Goal: Find specific page/section: Find specific page/section

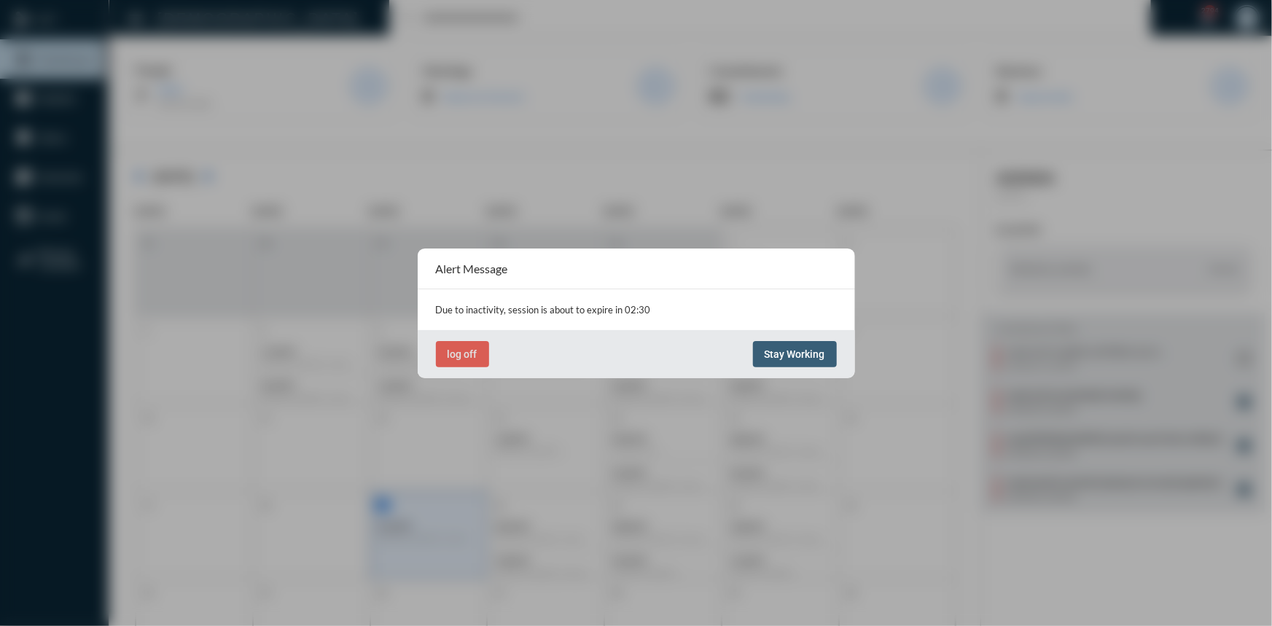
click at [778, 360] on button "Stay Working" at bounding box center [795, 354] width 84 height 26
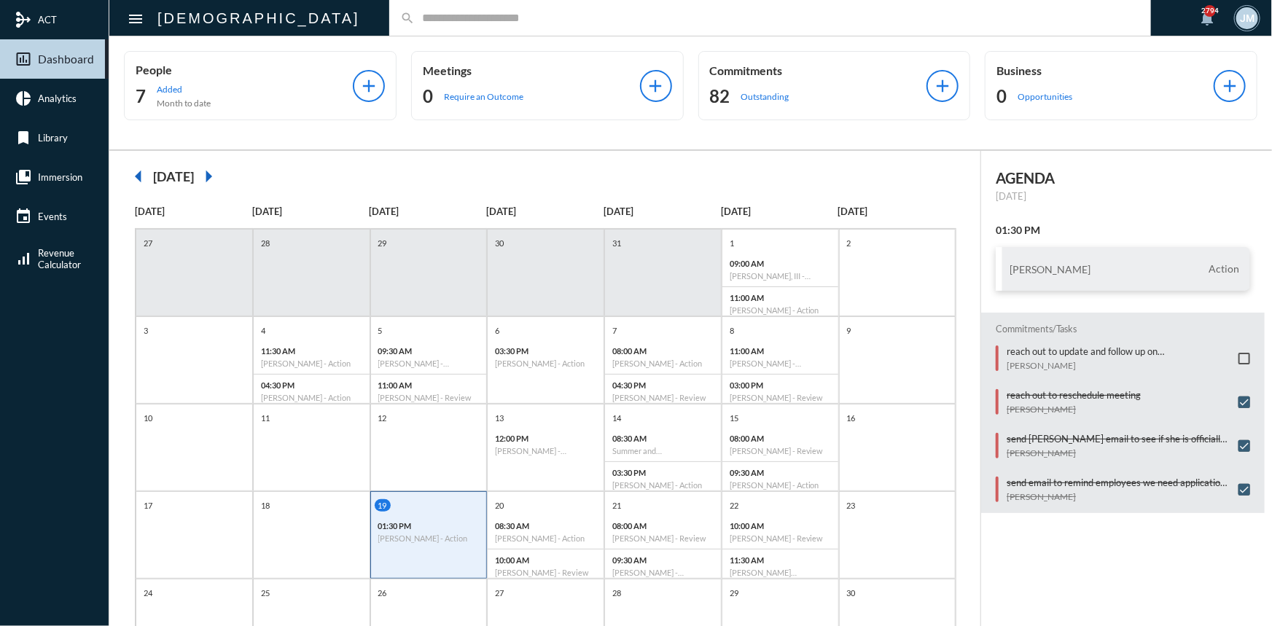
click at [415, 12] on input "text" at bounding box center [777, 18] width 725 height 12
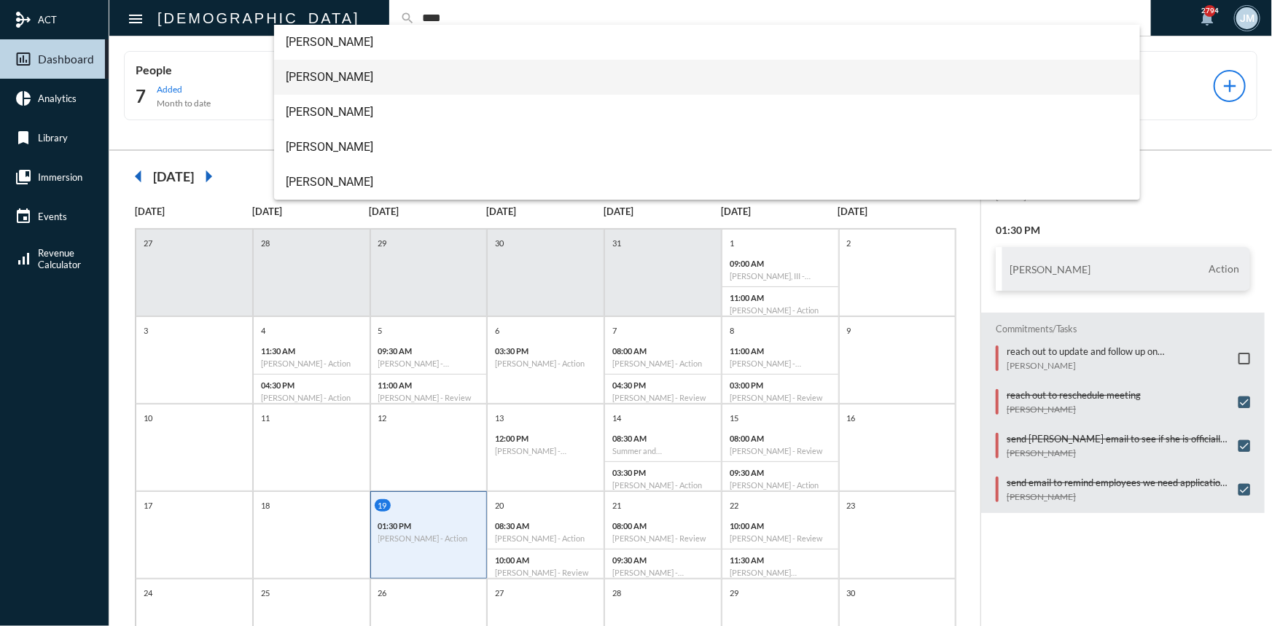
type input "****"
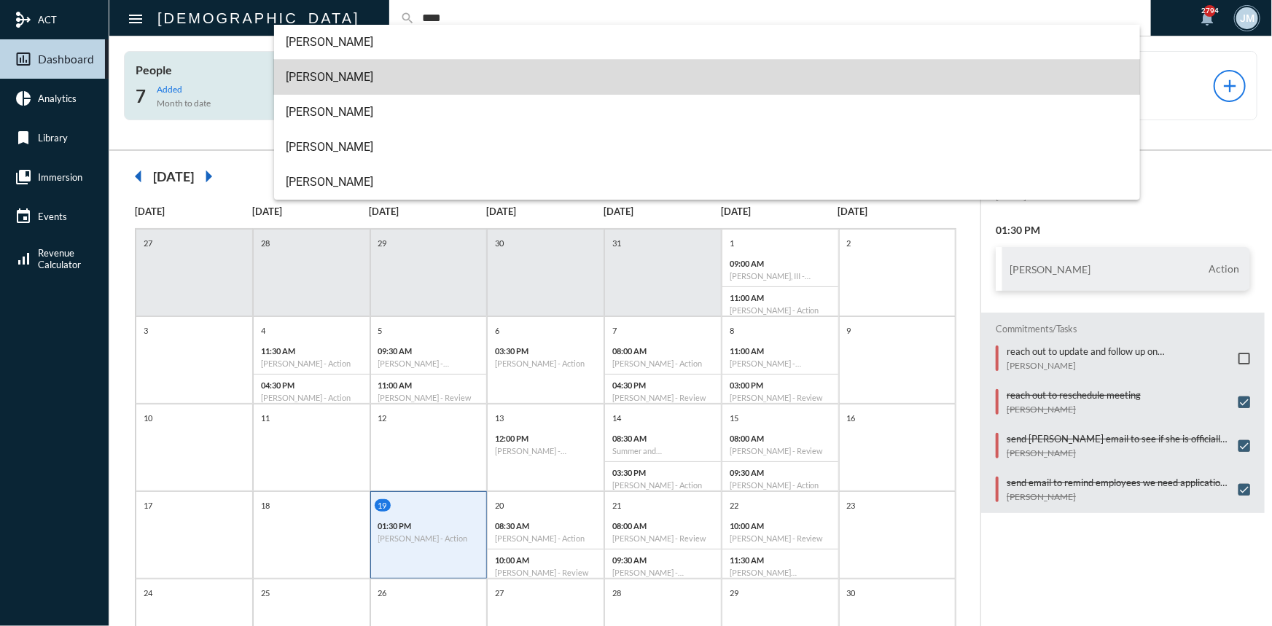
click at [320, 78] on span "Craig Sims" at bounding box center [707, 77] width 842 height 35
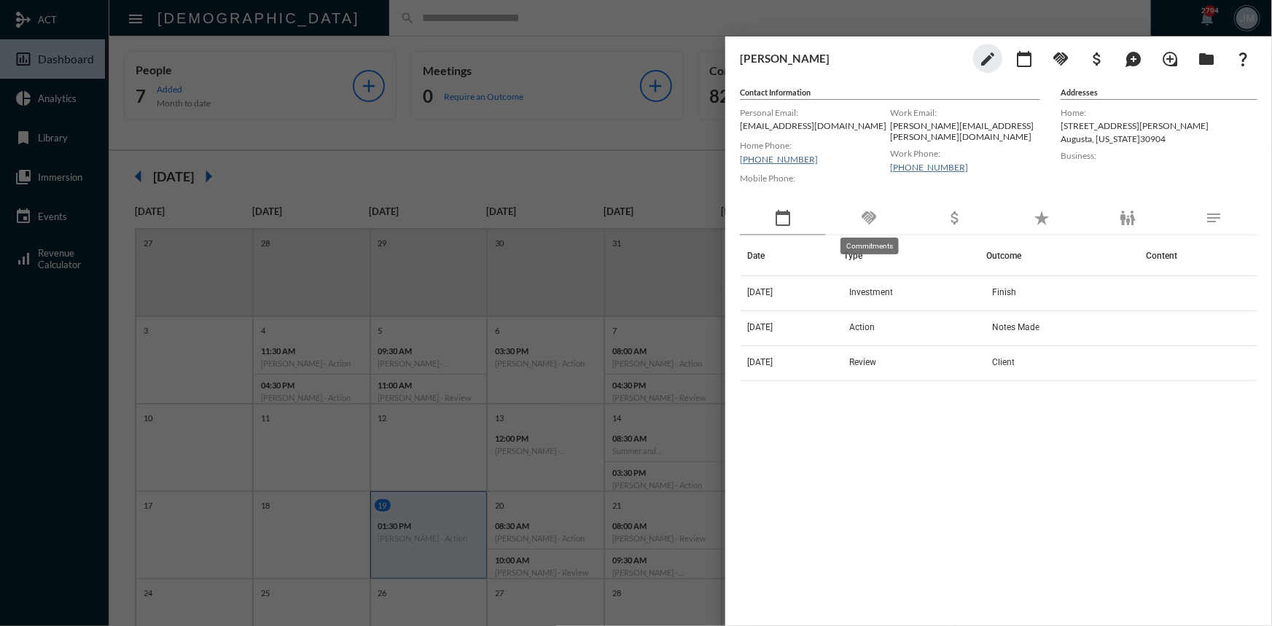
click at [870, 221] on mat-icon "handshake" at bounding box center [868, 217] width 17 height 17
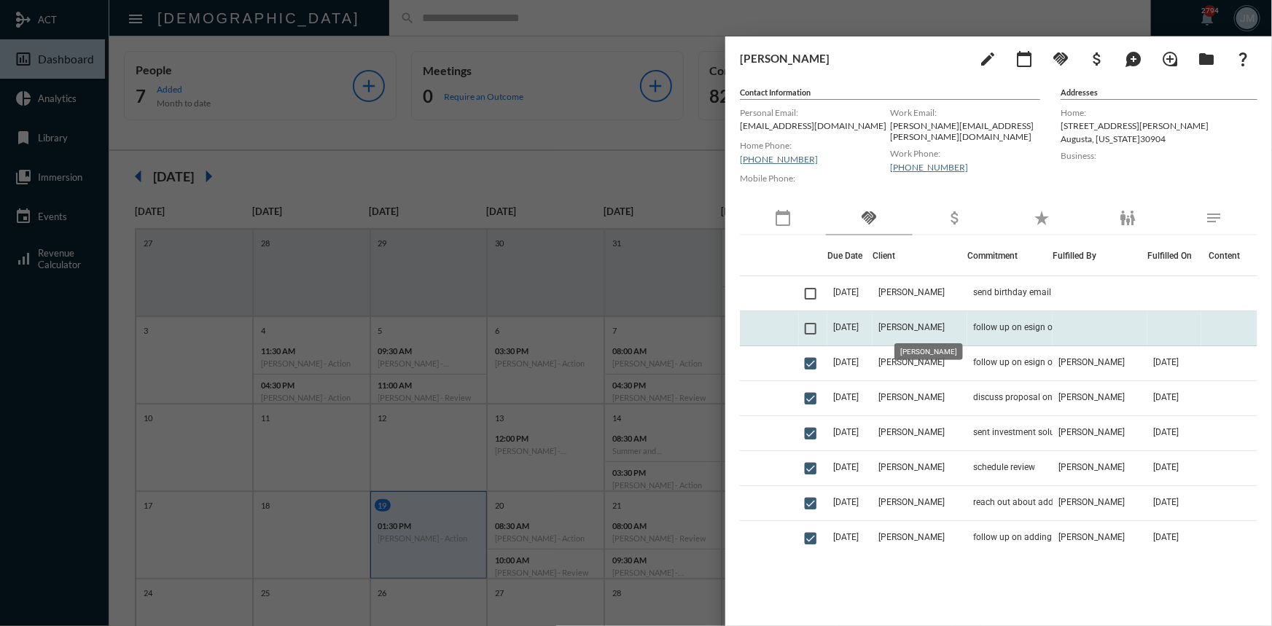
click at [917, 326] on span "Craig Sims" at bounding box center [911, 327] width 66 height 10
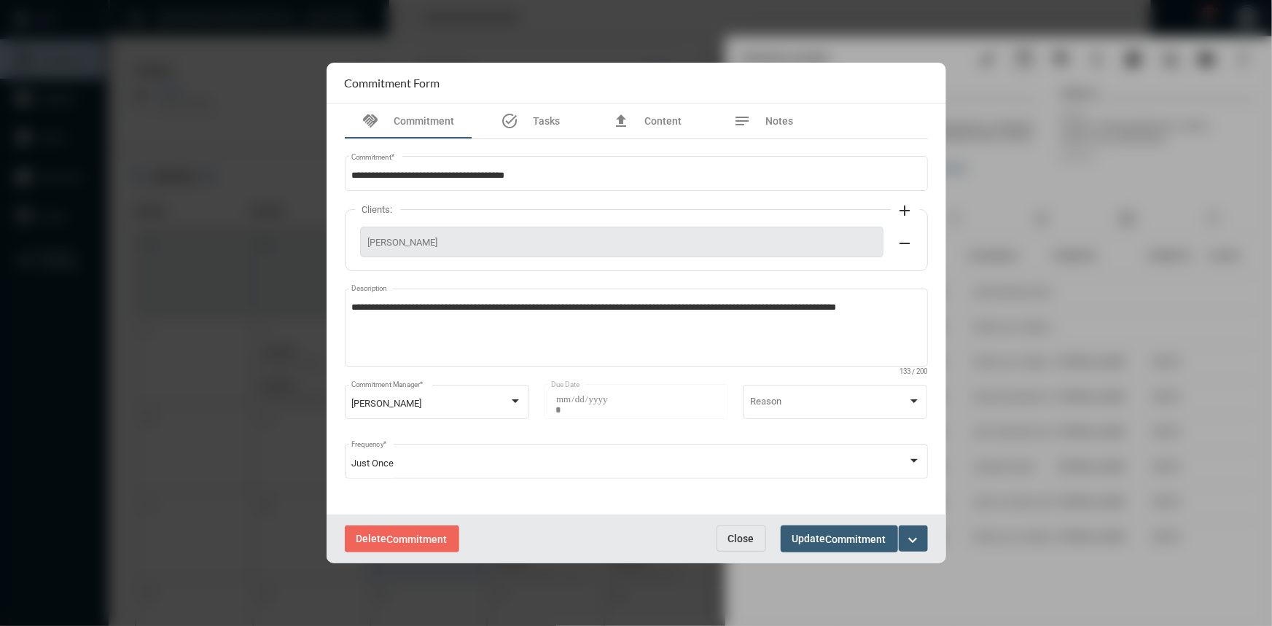
click at [737, 537] on span "Close" at bounding box center [741, 539] width 26 height 12
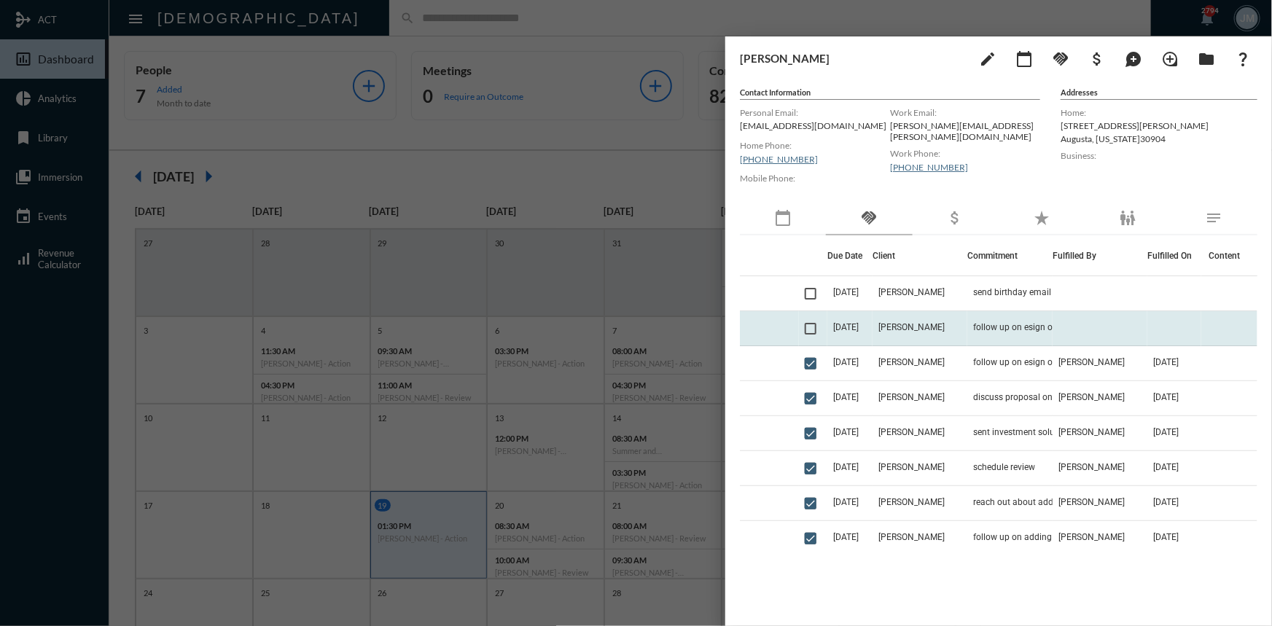
click at [858, 327] on span "8/19/25" at bounding box center [846, 327] width 26 height 10
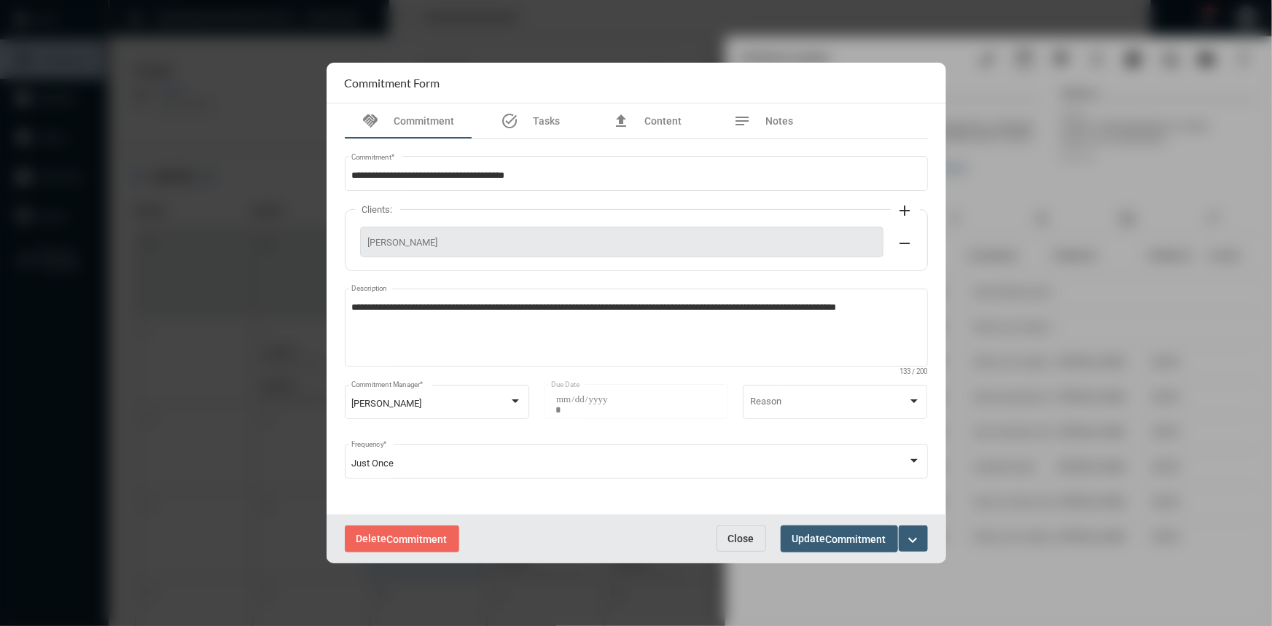
click at [740, 533] on span "Close" at bounding box center [741, 539] width 26 height 12
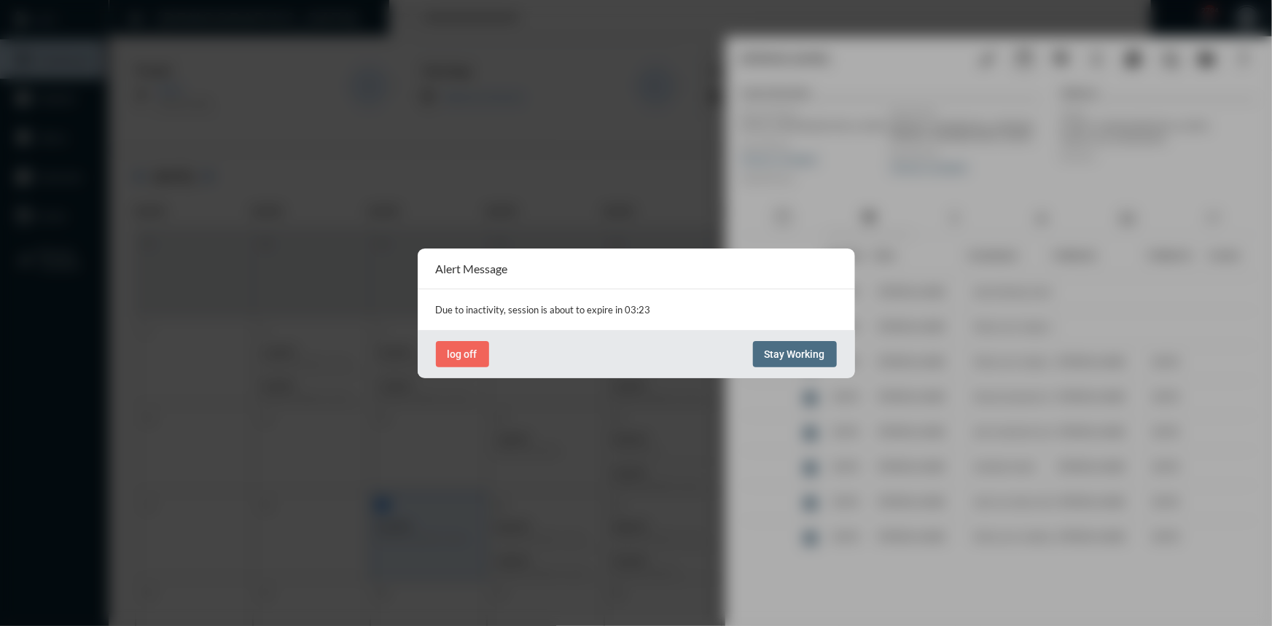
click at [789, 356] on span "Stay Working" at bounding box center [794, 354] width 60 height 12
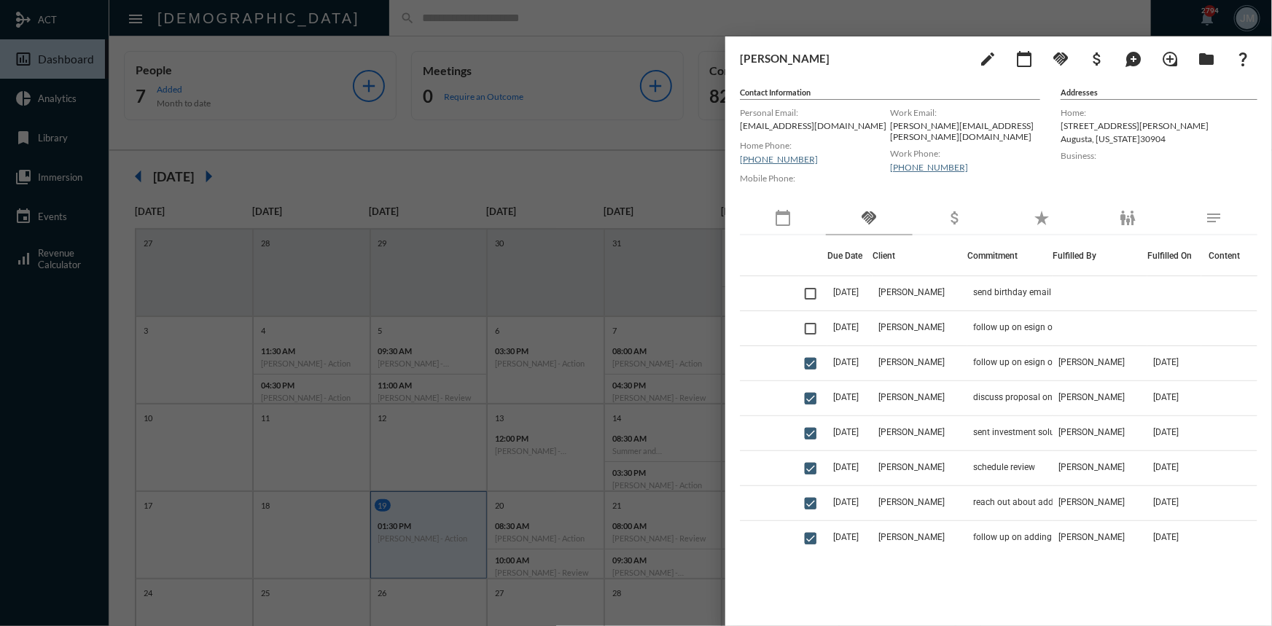
click at [480, 29] on div at bounding box center [636, 313] width 1272 height 626
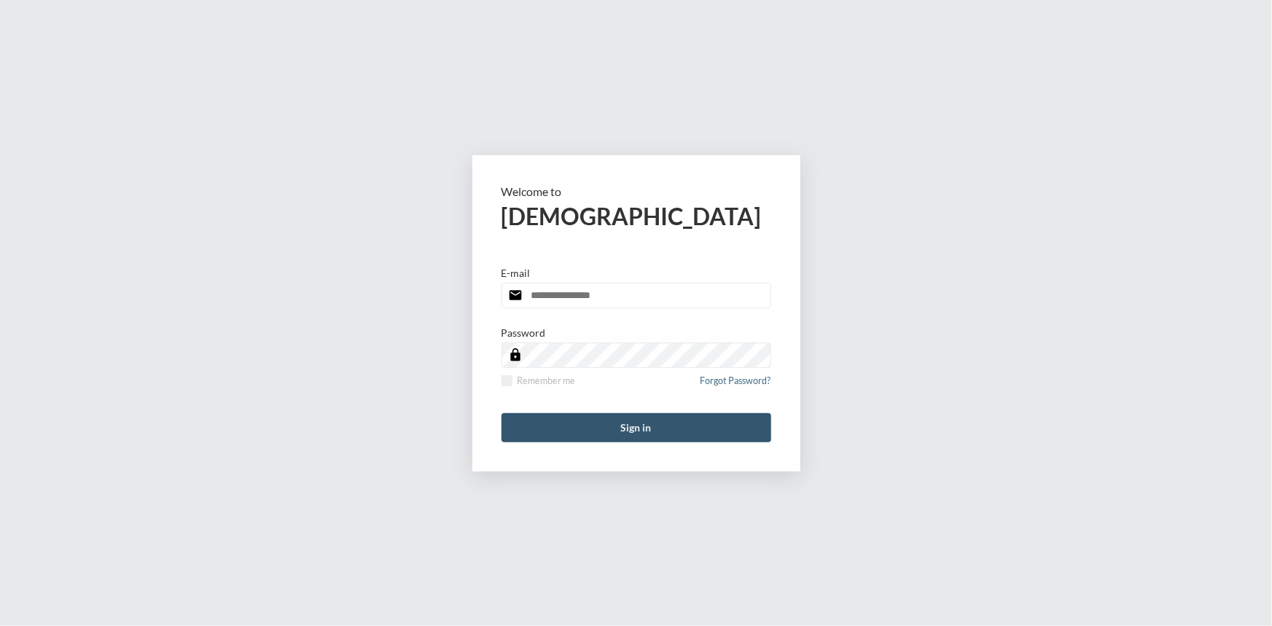
type input "**********"
drag, startPoint x: 665, startPoint y: 423, endPoint x: 633, endPoint y: 404, distance: 37.0
click at [663, 423] on button "Sign in" at bounding box center [636, 427] width 270 height 29
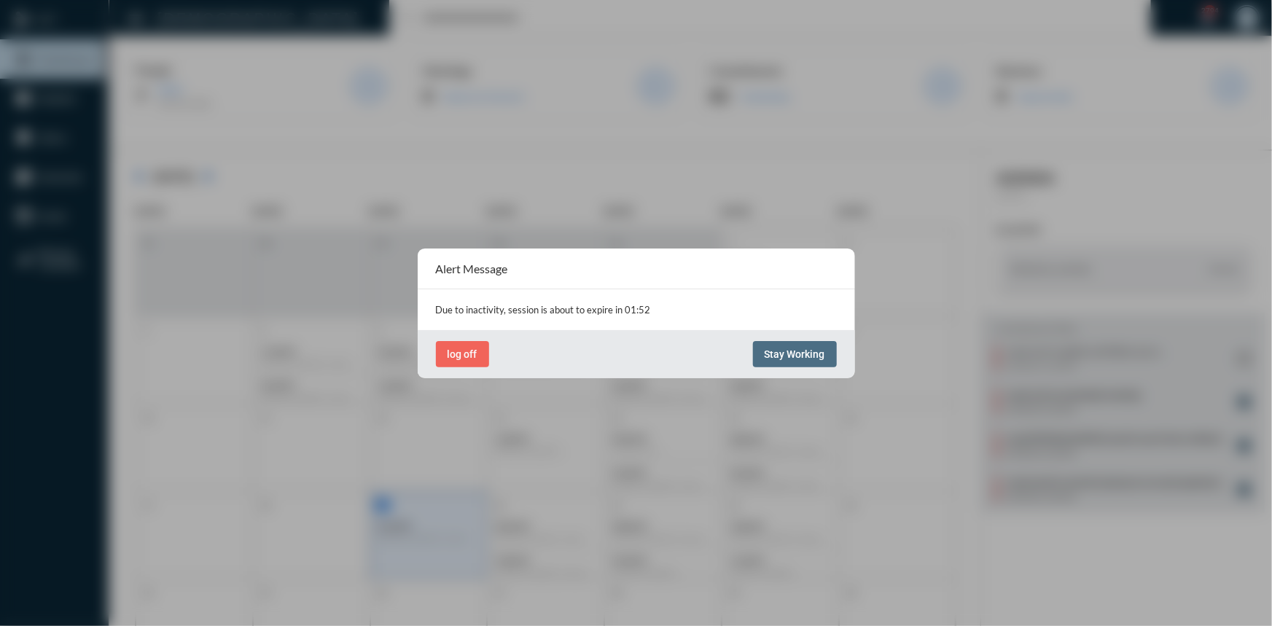
click at [778, 360] on button "Stay Working" at bounding box center [795, 354] width 84 height 26
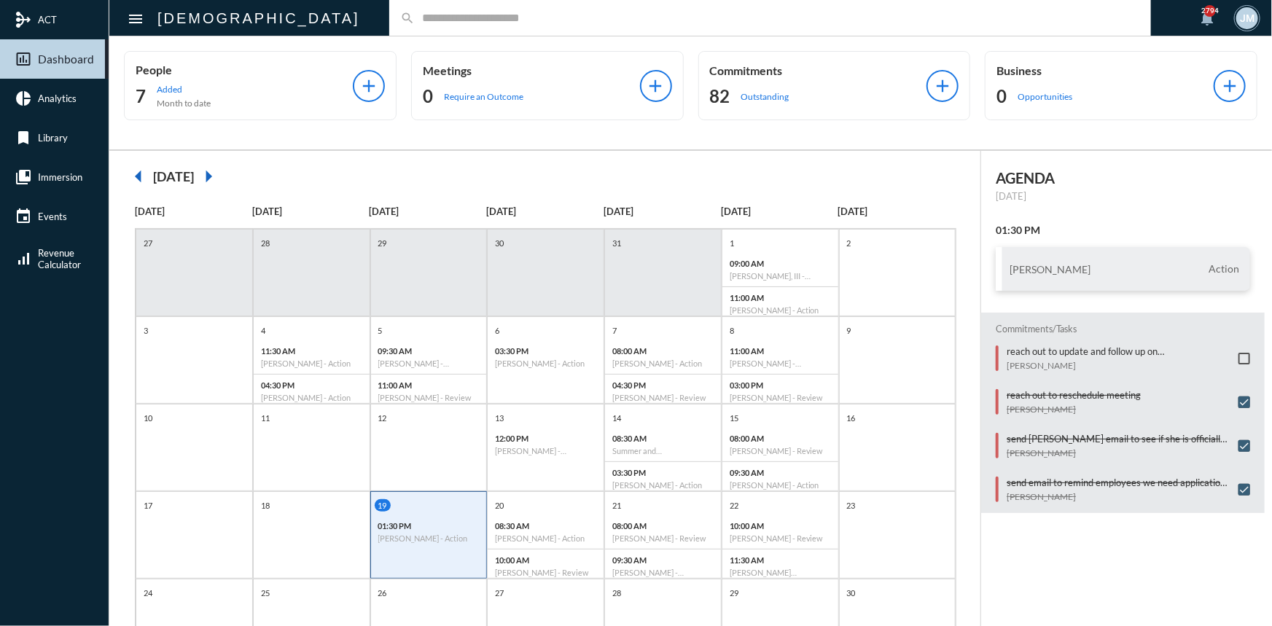
click at [415, 24] on input "text" at bounding box center [777, 18] width 725 height 12
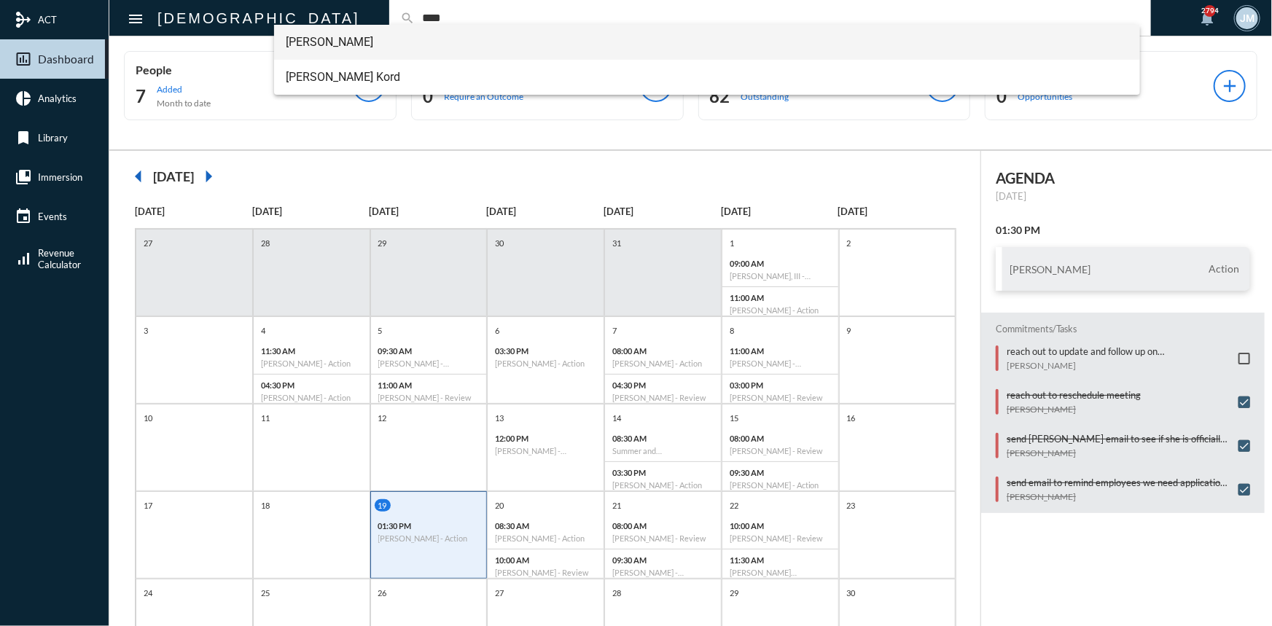
type input "****"
click at [334, 40] on span "[PERSON_NAME]" at bounding box center [707, 42] width 842 height 35
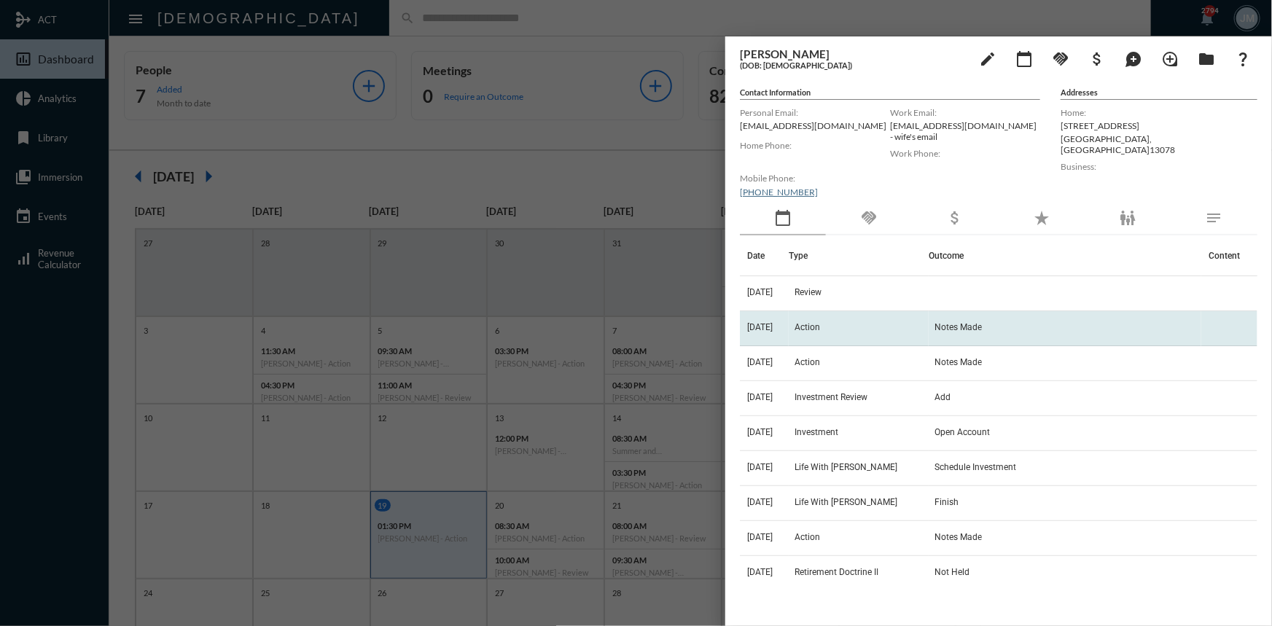
click at [820, 329] on span "Action" at bounding box center [807, 327] width 26 height 10
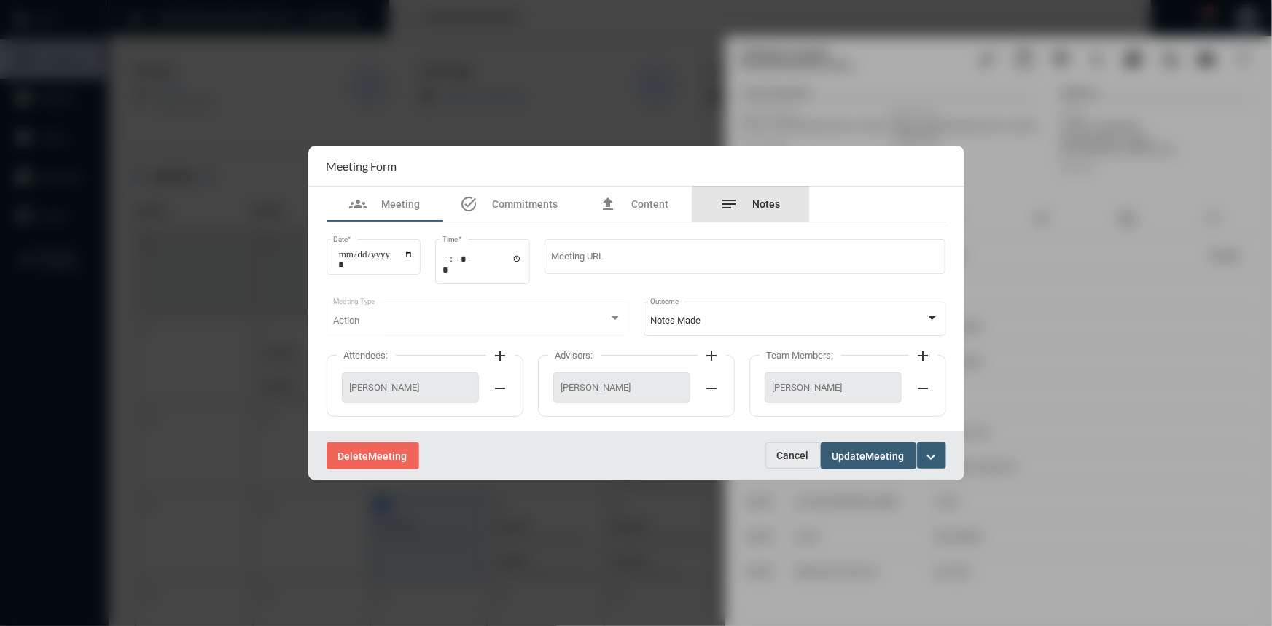
click at [778, 205] on span "Notes" at bounding box center [767, 204] width 28 height 12
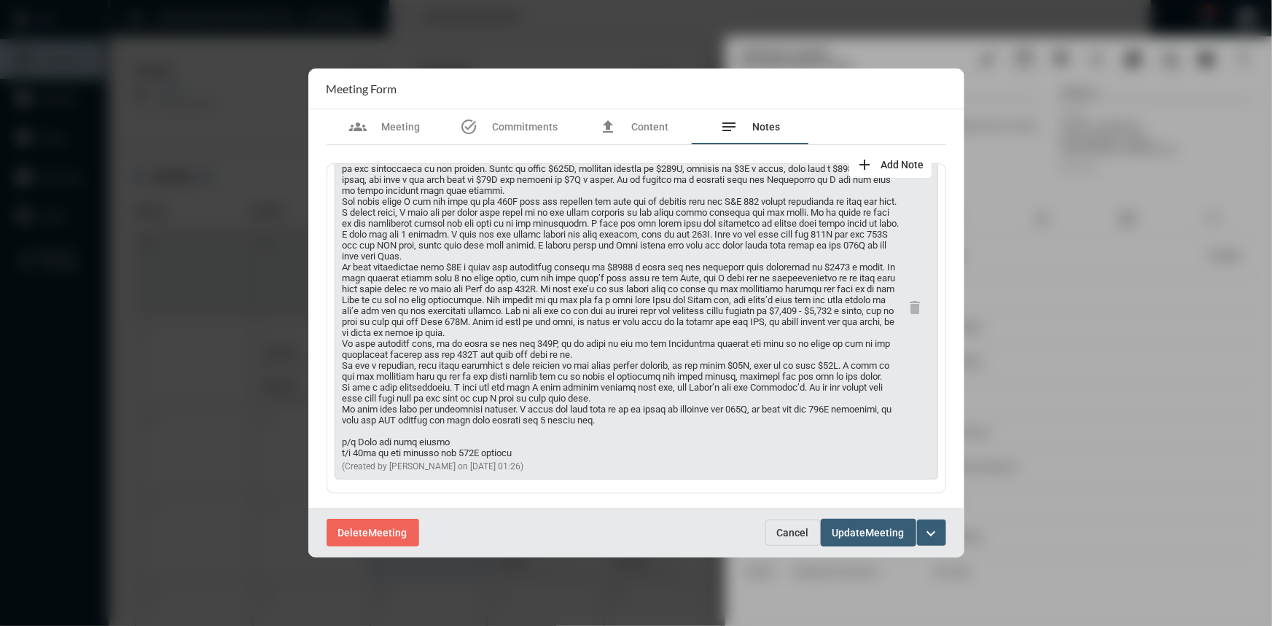
scroll to position [66, 0]
